Goal: Transaction & Acquisition: Purchase product/service

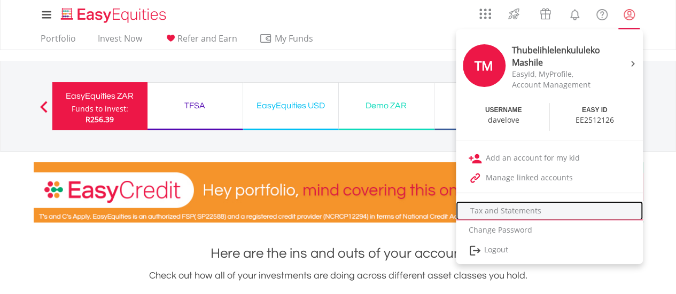
click at [507, 213] on link "Tax and Statements" at bounding box center [549, 210] width 187 height 19
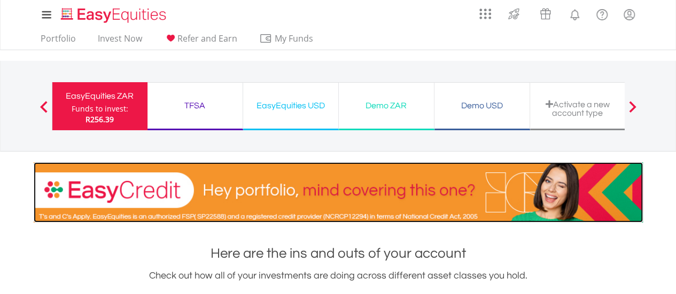
click at [507, 213] on img at bounding box center [338, 192] width 609 height 60
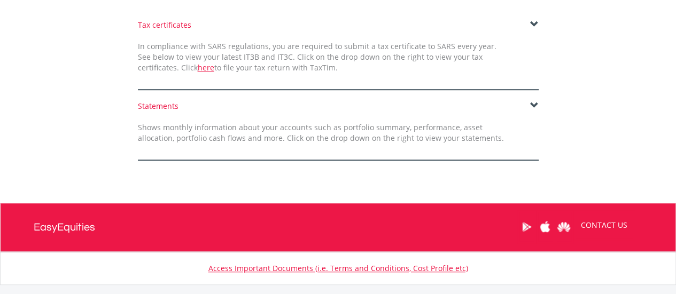
scroll to position [293, 0]
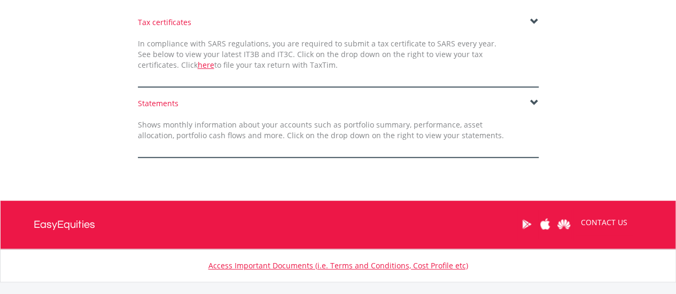
click at [533, 104] on span at bounding box center [534, 103] width 9 height 9
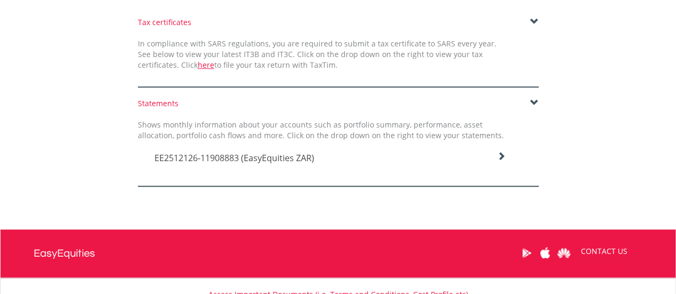
click at [232, 156] on span "EE2512126-11908883 (EasyEquities ZAR)" at bounding box center [234, 158] width 160 height 12
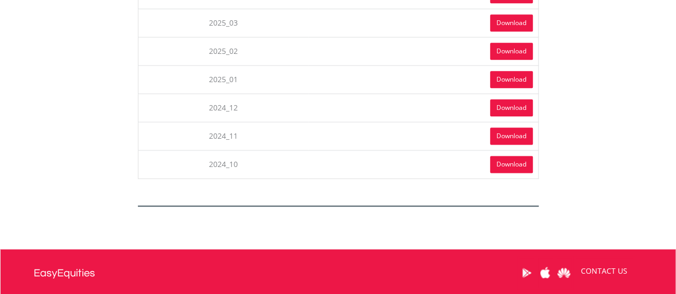
scroll to position [618, 0]
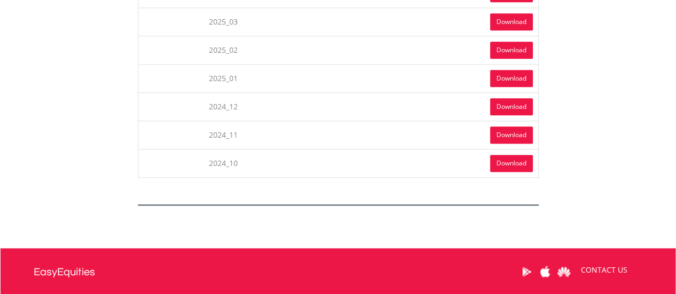
click at [502, 161] on link "Download" at bounding box center [511, 163] width 43 height 17
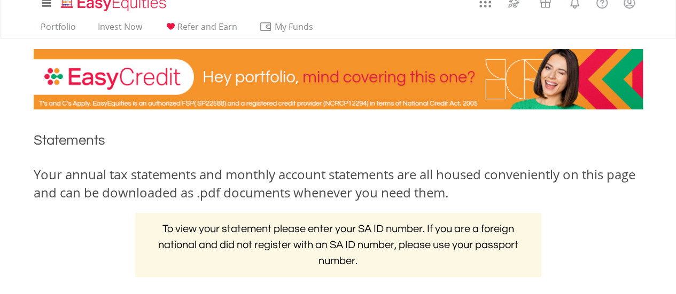
scroll to position [0, 0]
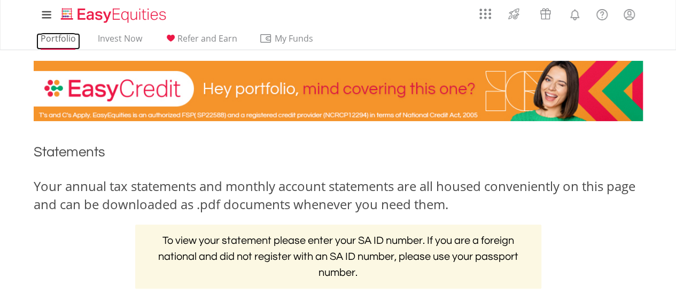
click at [62, 36] on link "Portfolio" at bounding box center [58, 41] width 44 height 17
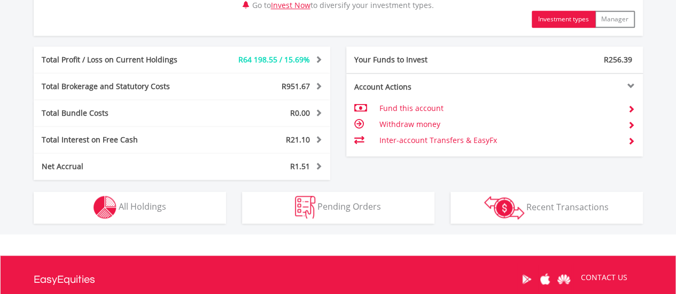
scroll to position [540, 0]
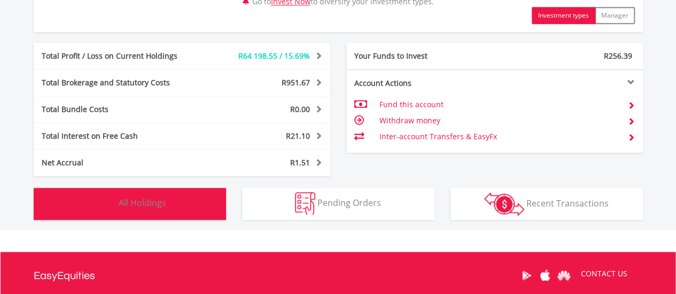
click at [118, 202] on button "Holdings All Holdings" at bounding box center [130, 204] width 192 height 32
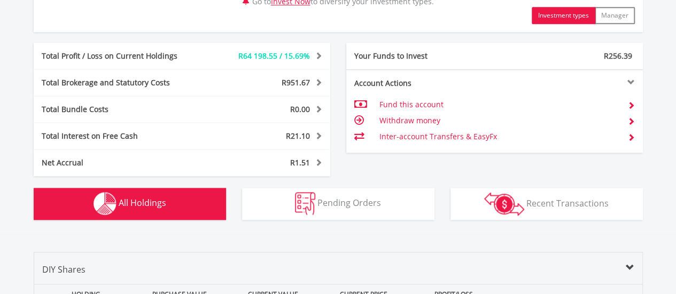
scroll to position [792, 0]
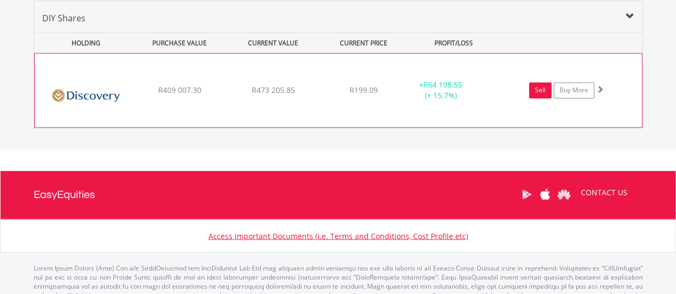
click at [544, 89] on link "Sell" at bounding box center [540, 90] width 22 height 16
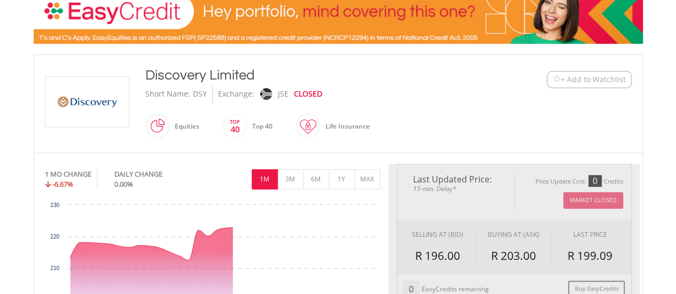
type input "*********"
type input "******"
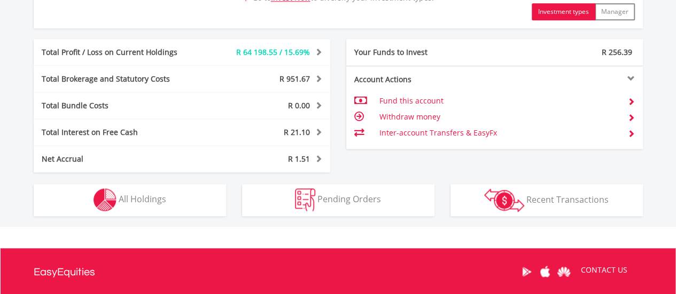
scroll to position [546, 0]
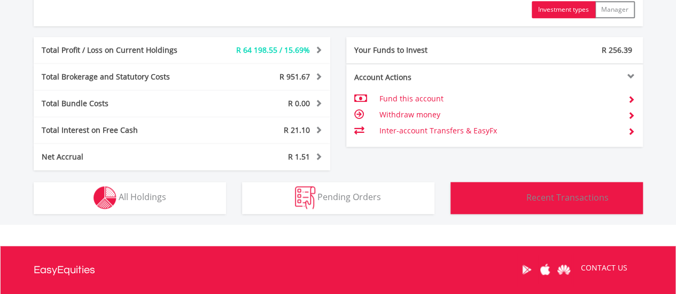
click at [562, 200] on span "Recent Transactions" at bounding box center [567, 197] width 82 height 12
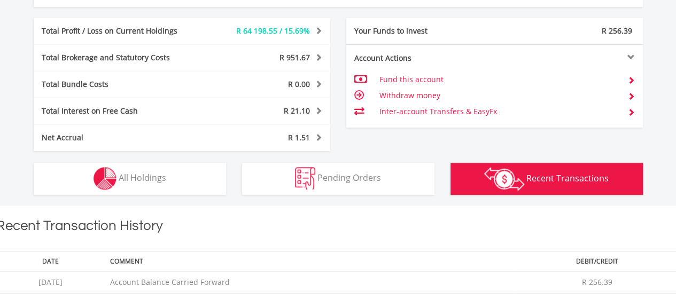
scroll to position [585, 0]
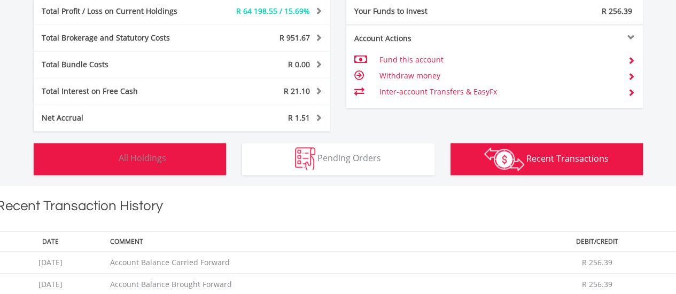
click at [135, 157] on span "All Holdings" at bounding box center [143, 158] width 48 height 12
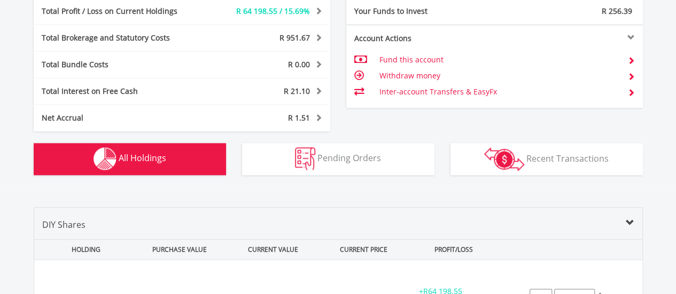
scroll to position [792, 0]
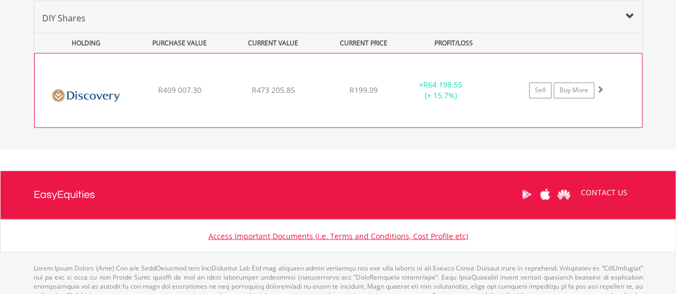
click at [173, 85] on span "R409 007.30" at bounding box center [179, 90] width 43 height 10
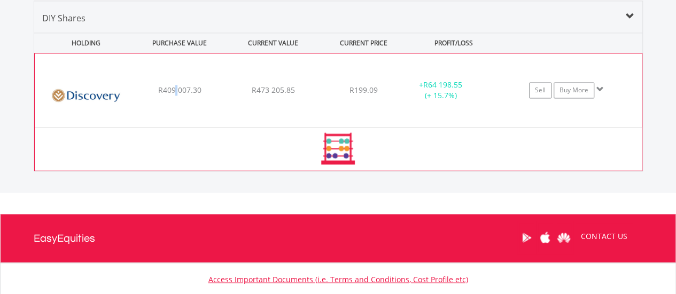
click at [173, 85] on span "R409 007.30" at bounding box center [179, 90] width 43 height 10
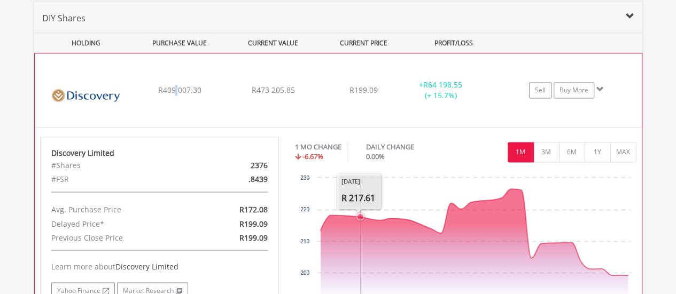
click at [349, 206] on rect "Interactive chart" at bounding box center [466, 253] width 342 height 160
